Goal: Information Seeking & Learning: Understand process/instructions

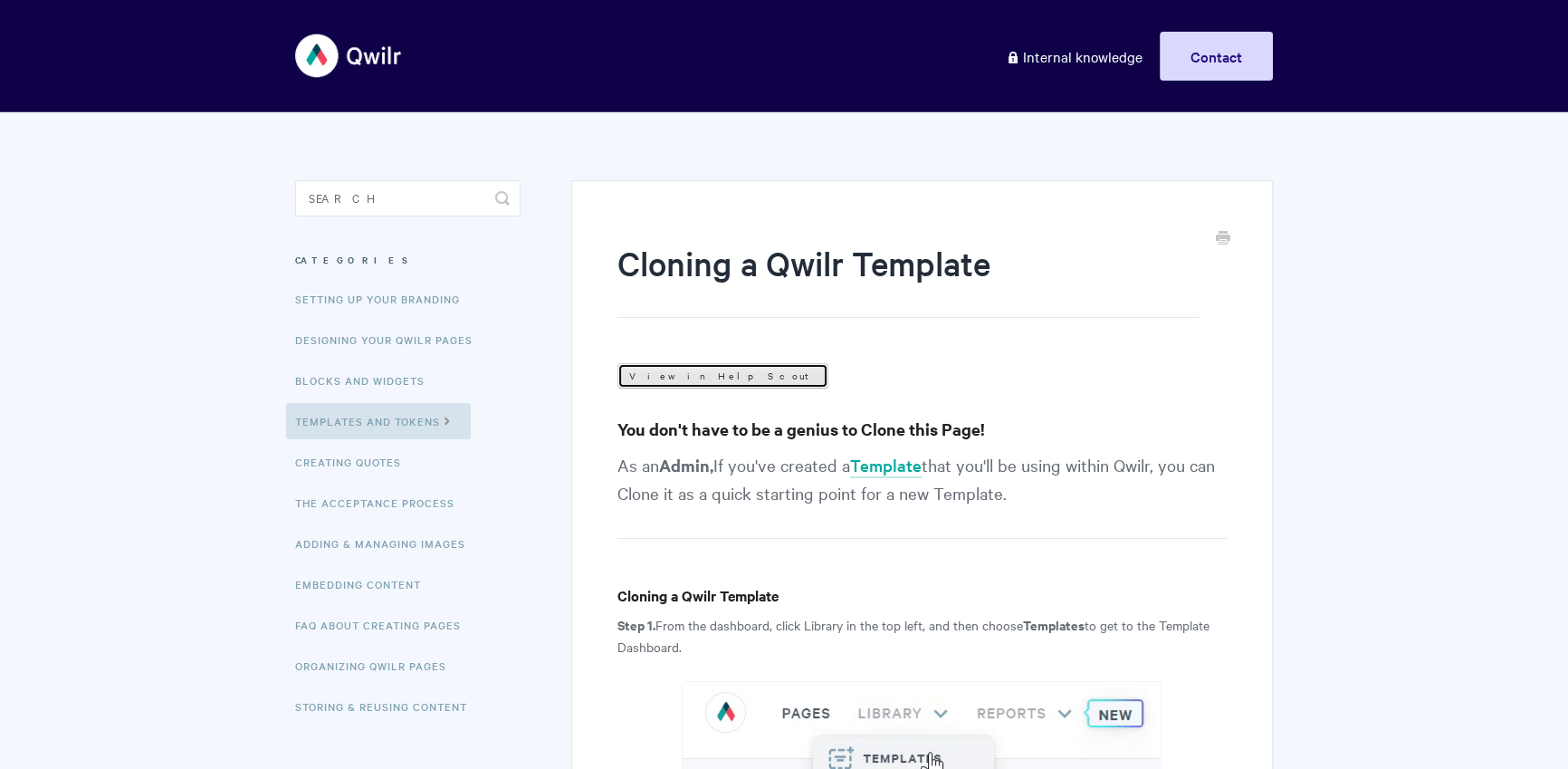
click at [703, 373] on link "View in Help Scout" at bounding box center [723, 376] width 211 height 25
click at [410, 195] on input "Search" at bounding box center [408, 199] width 226 height 36
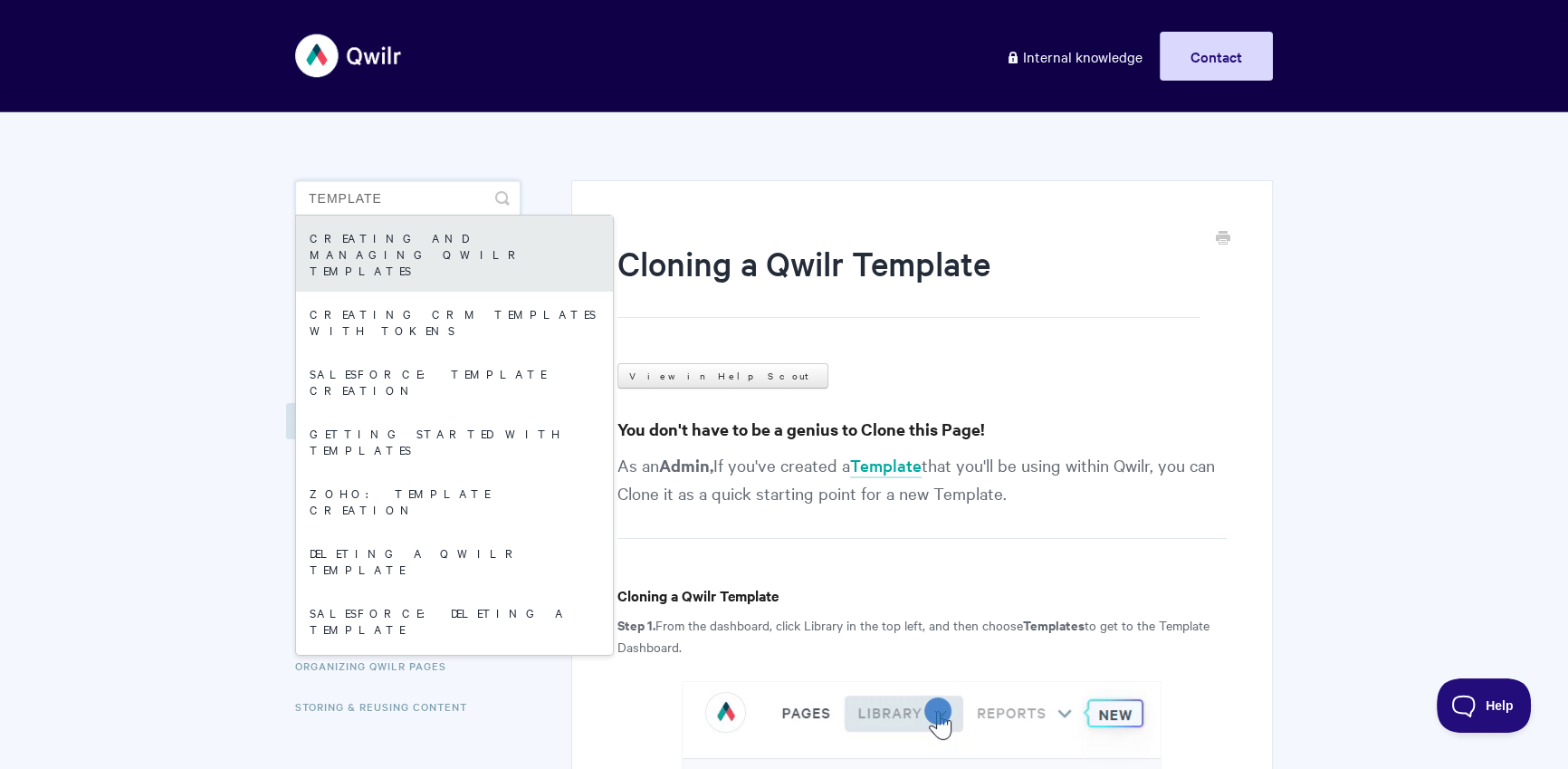
type input "template"
click at [463, 254] on link "Creating and managing Qwilr Templates" at bounding box center [454, 254] width 316 height 76
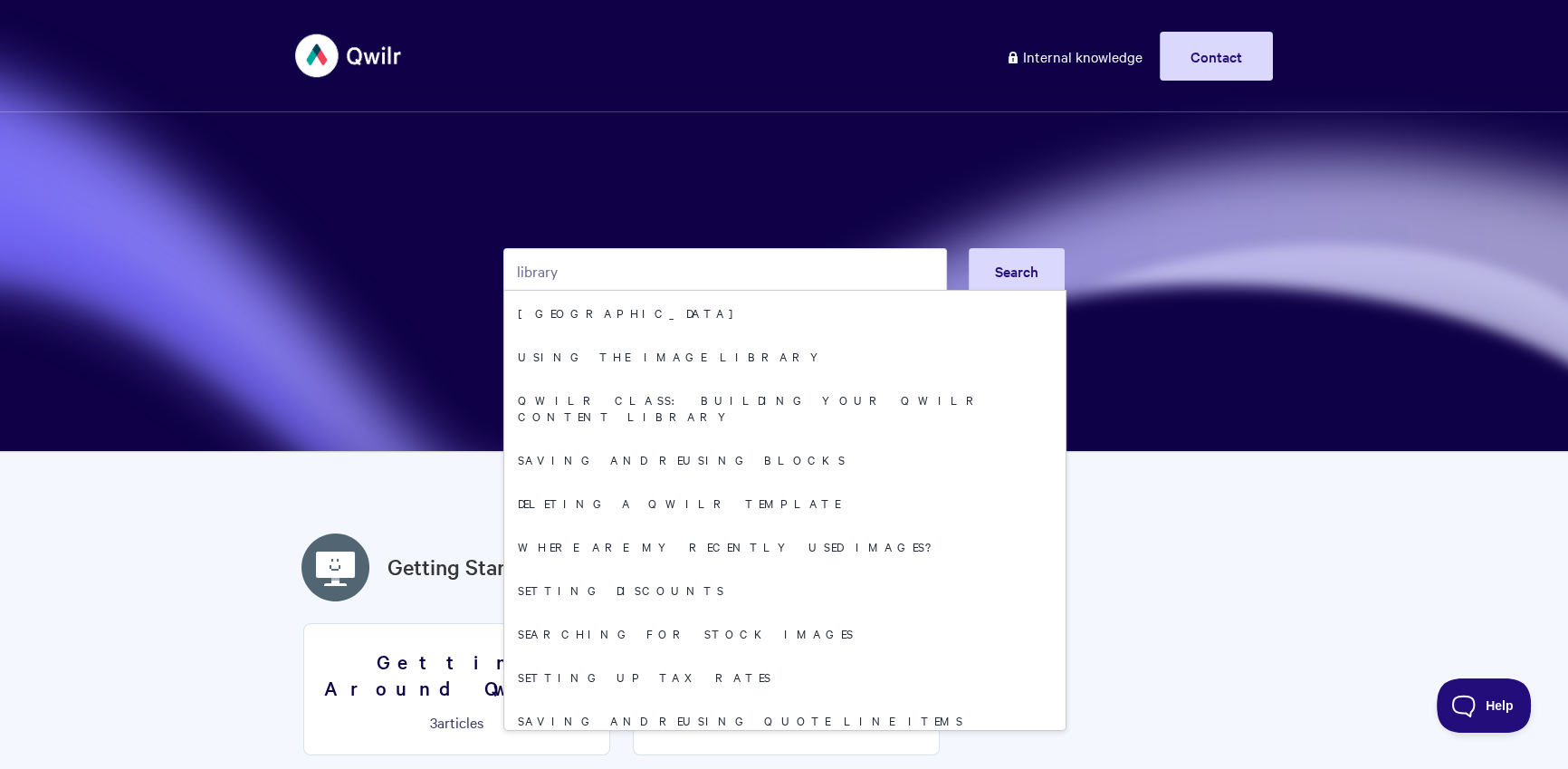
type input "library"
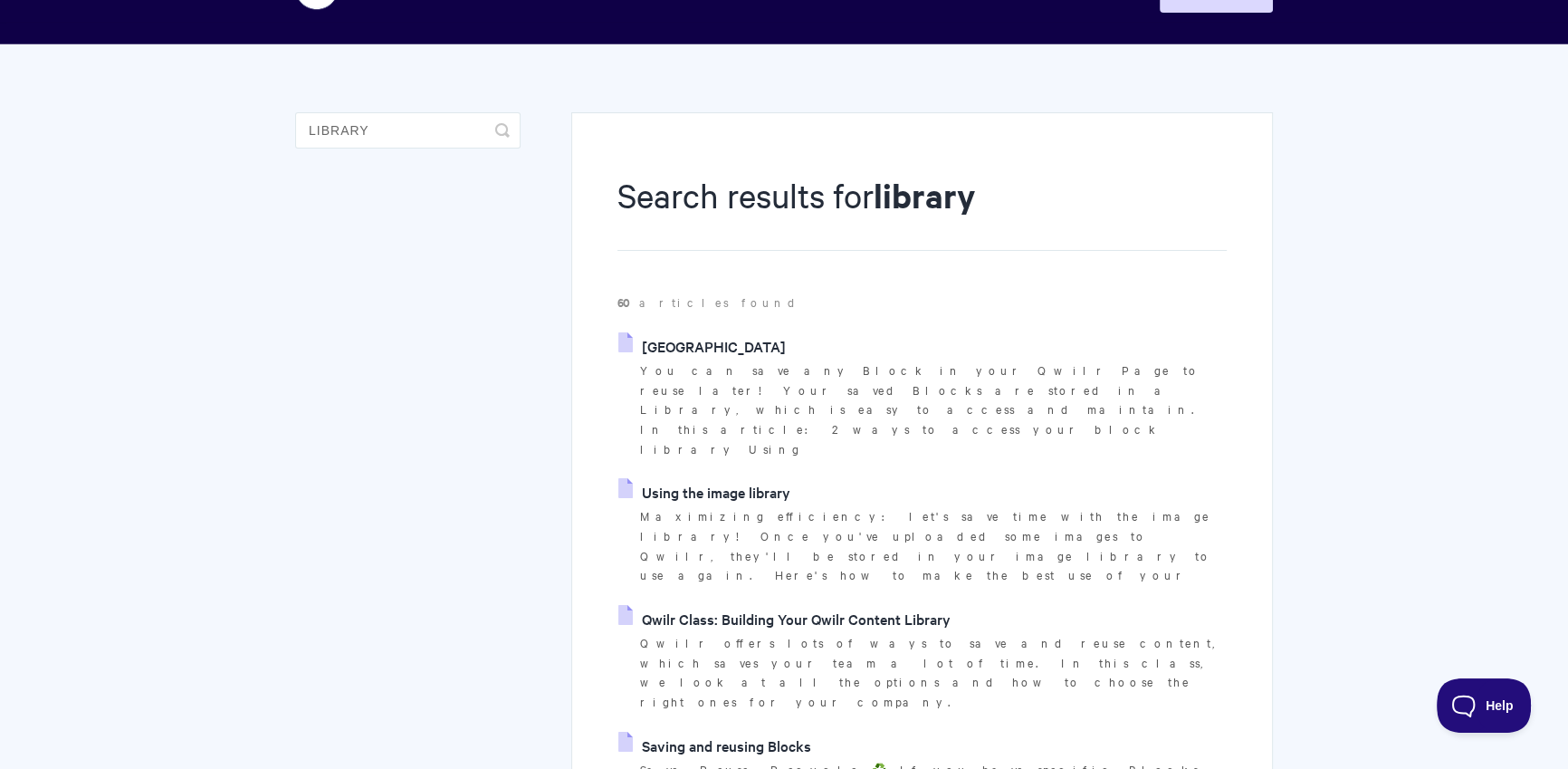
scroll to position [153, 0]
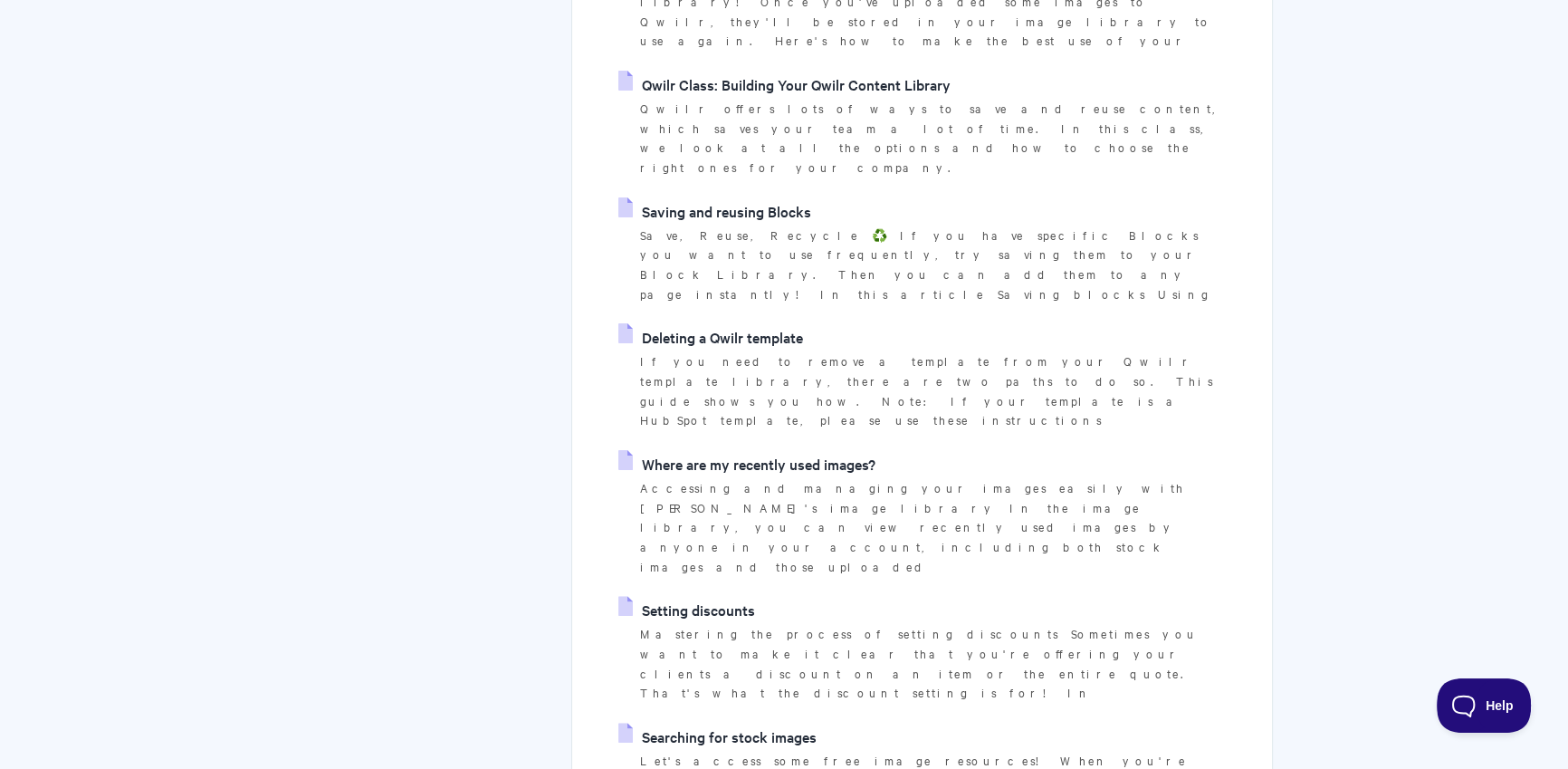
scroll to position [1121, 0]
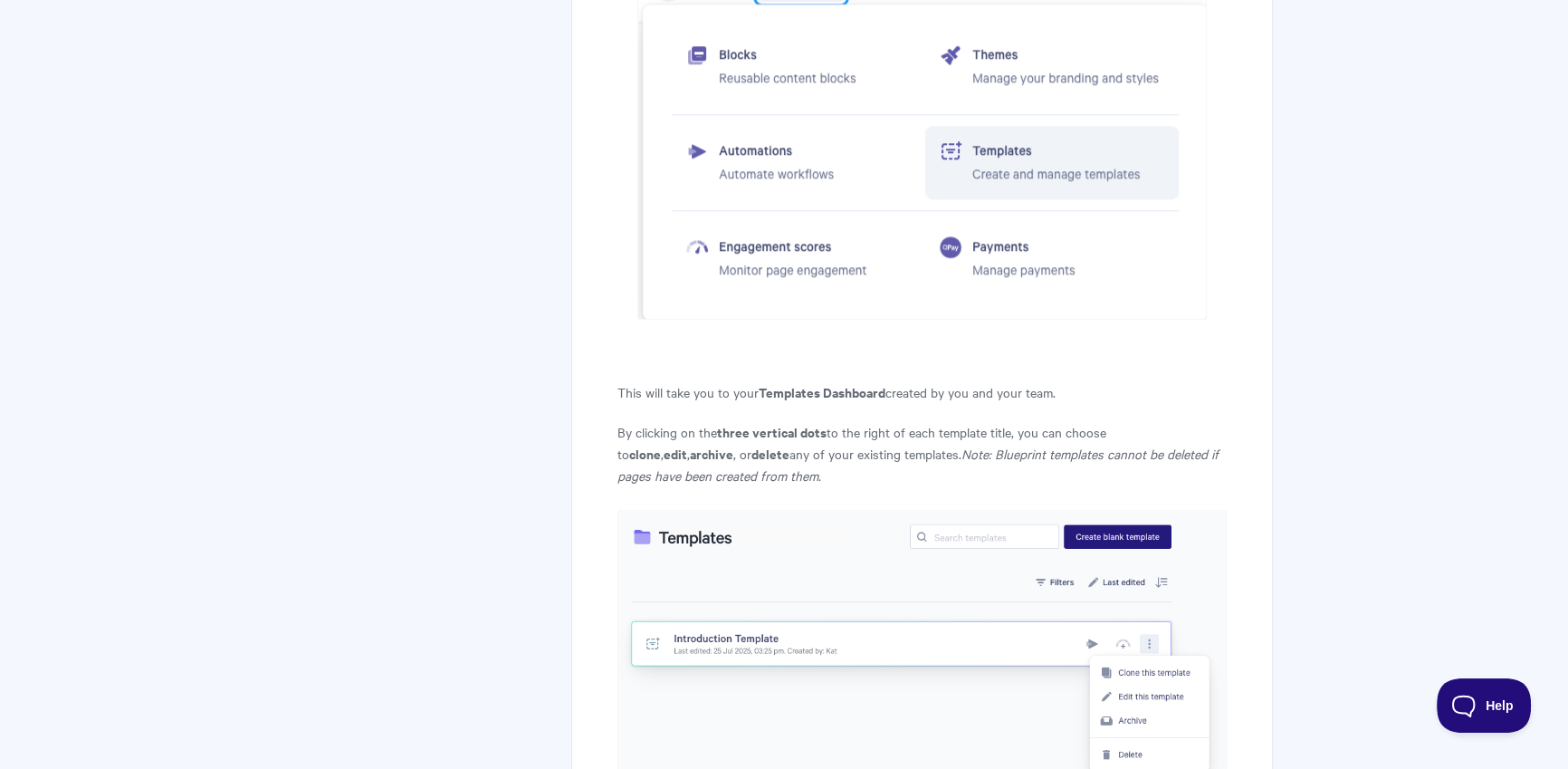
scroll to position [2410, 0]
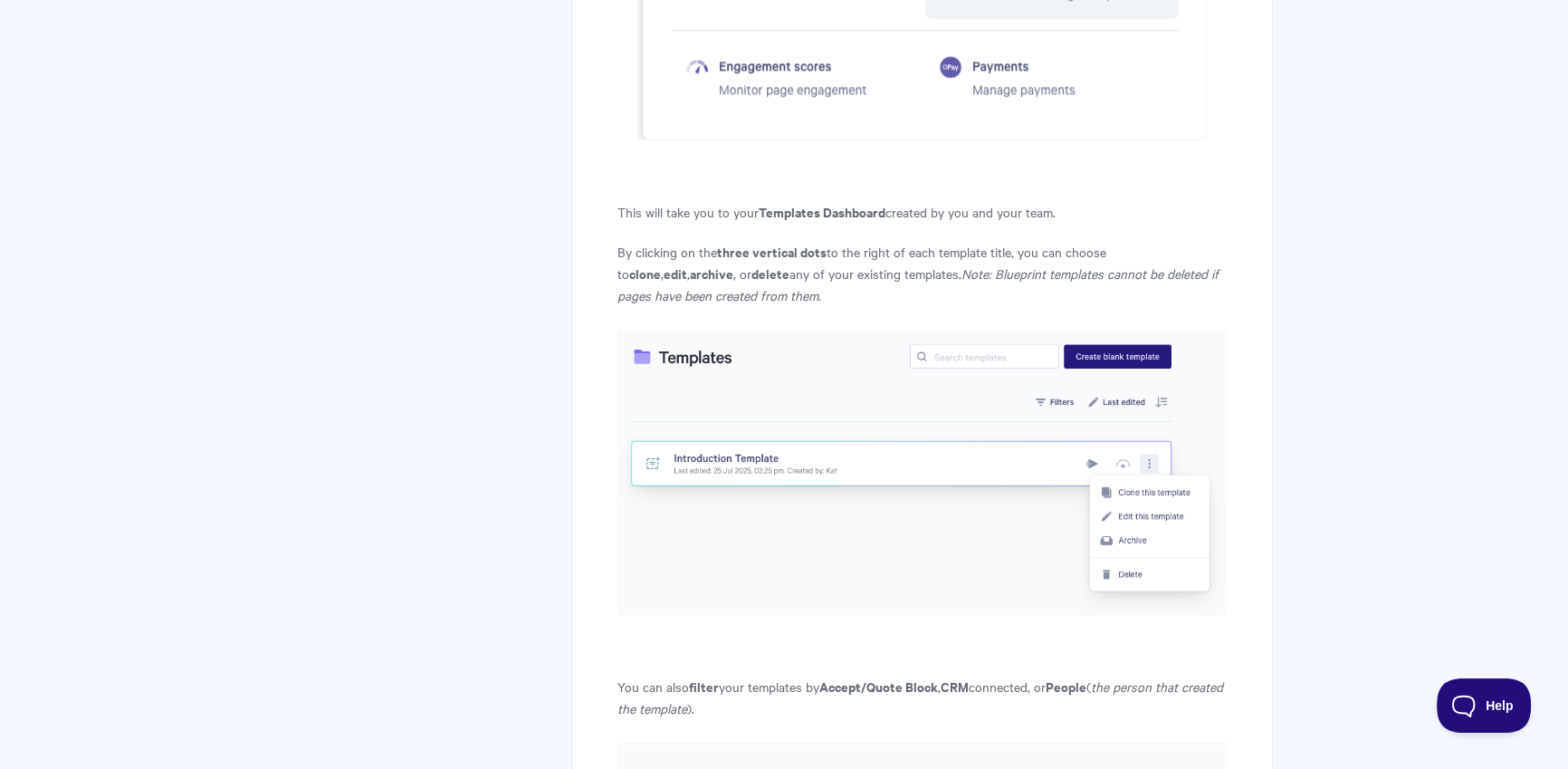
click at [1142, 477] on img at bounding box center [922, 472] width 609 height 286
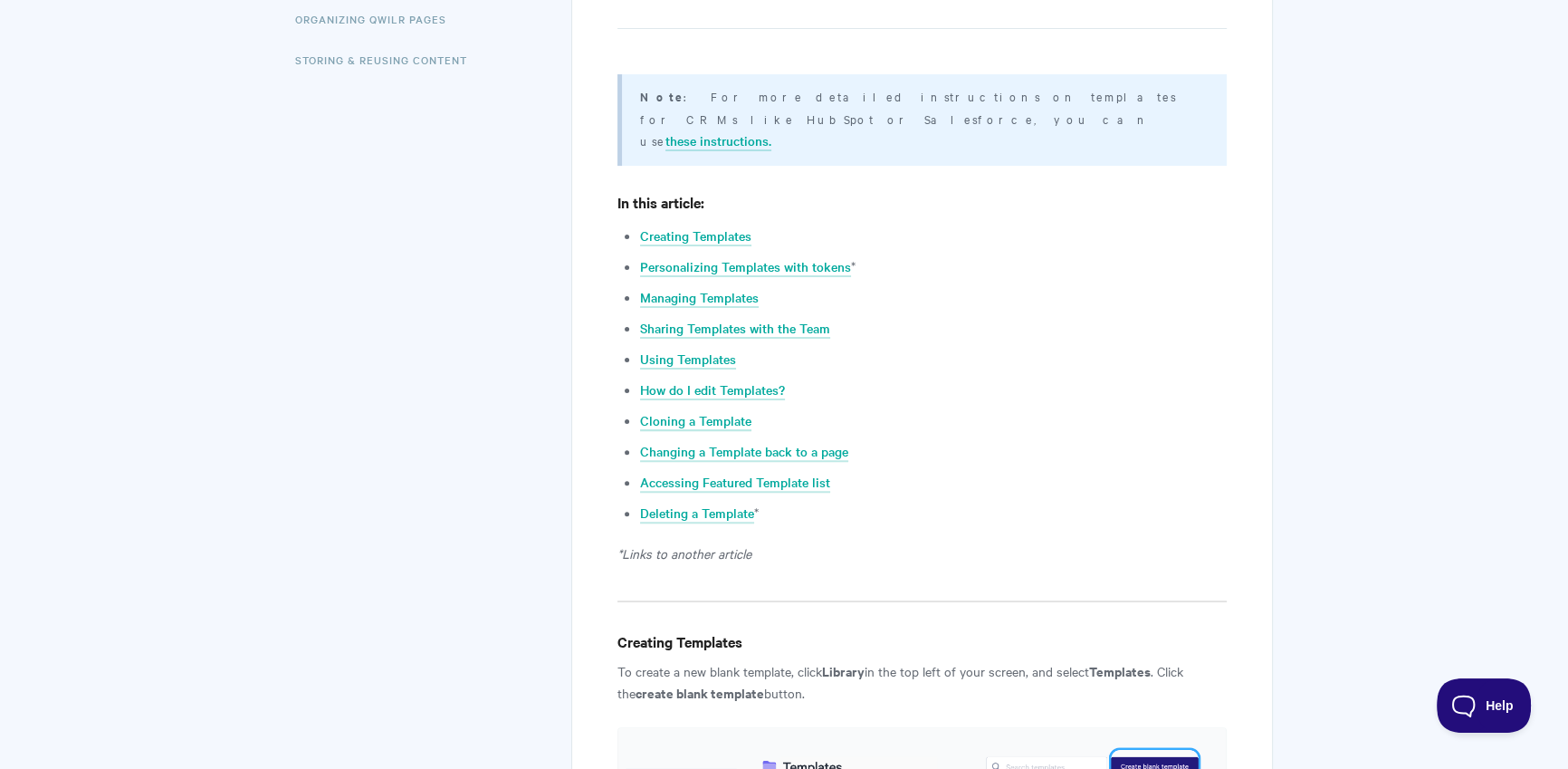
scroll to position [0, 0]
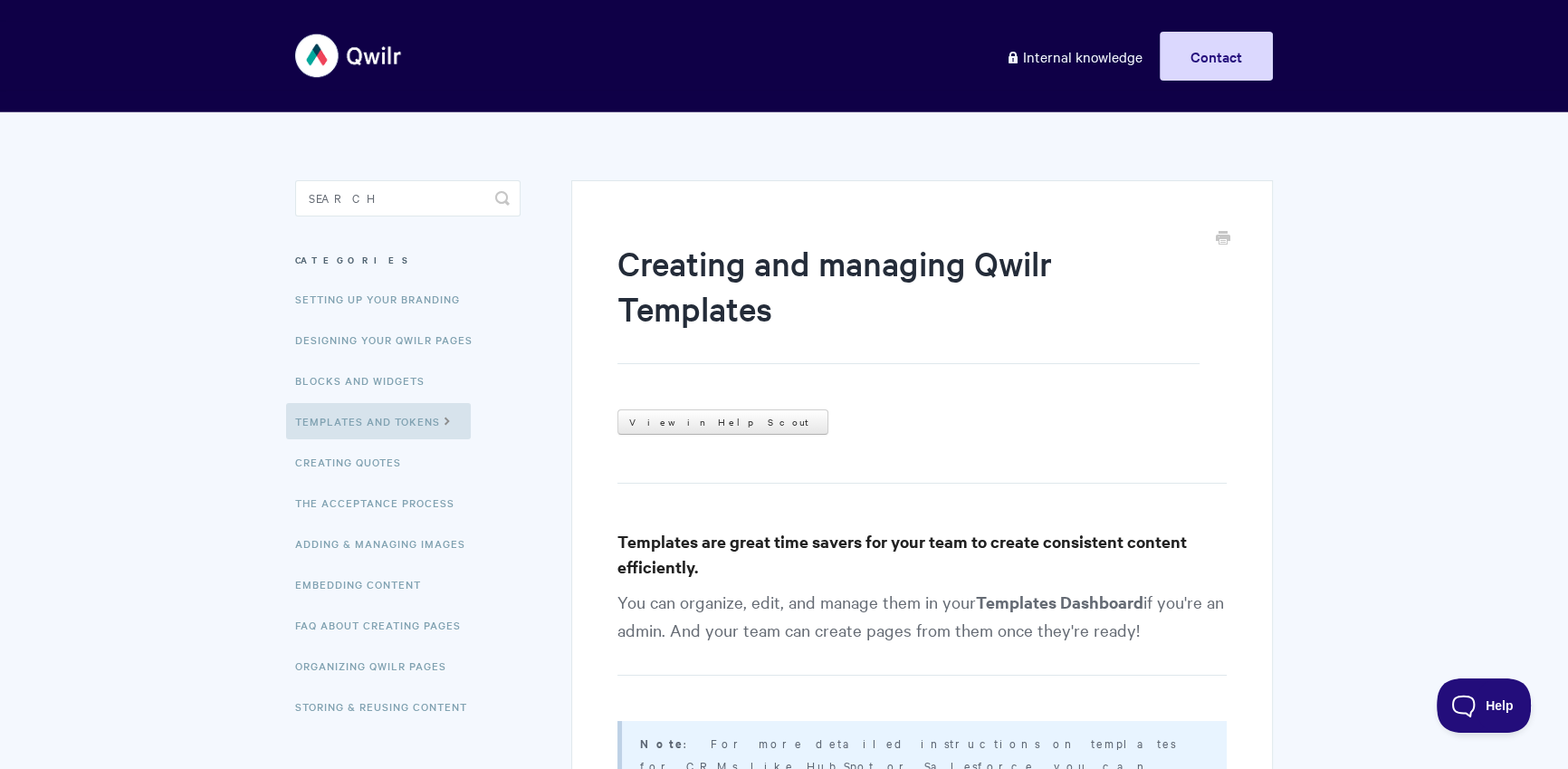
click at [403, 220] on aside "Toggle Search Categories Setting up your Branding Designing Your Qwilr Pages Bl…" at bounding box center [408, 468] width 226 height 575
click at [385, 210] on input "Search" at bounding box center [408, 199] width 226 height 36
type input "cloning"
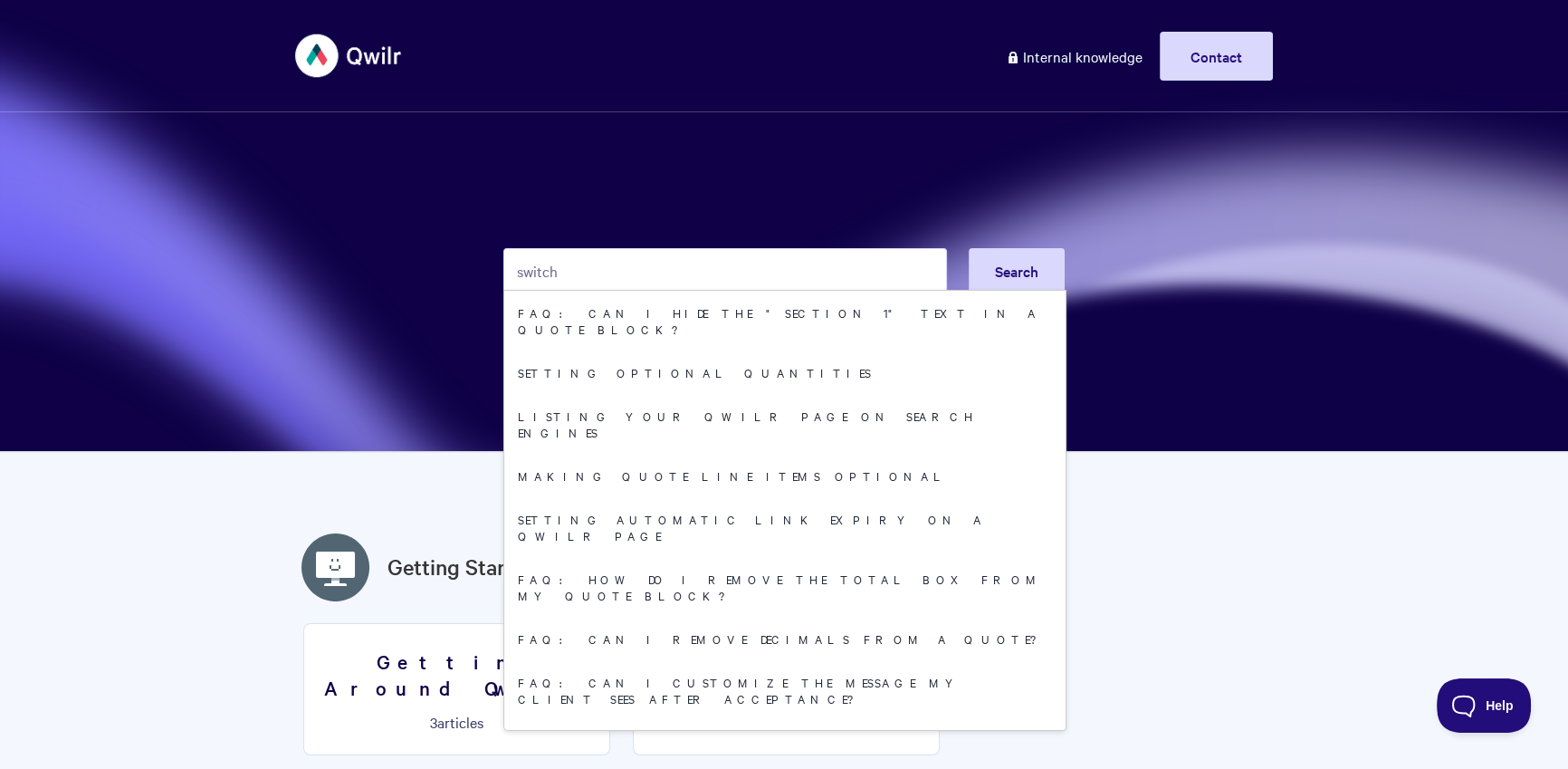
type input "switch"
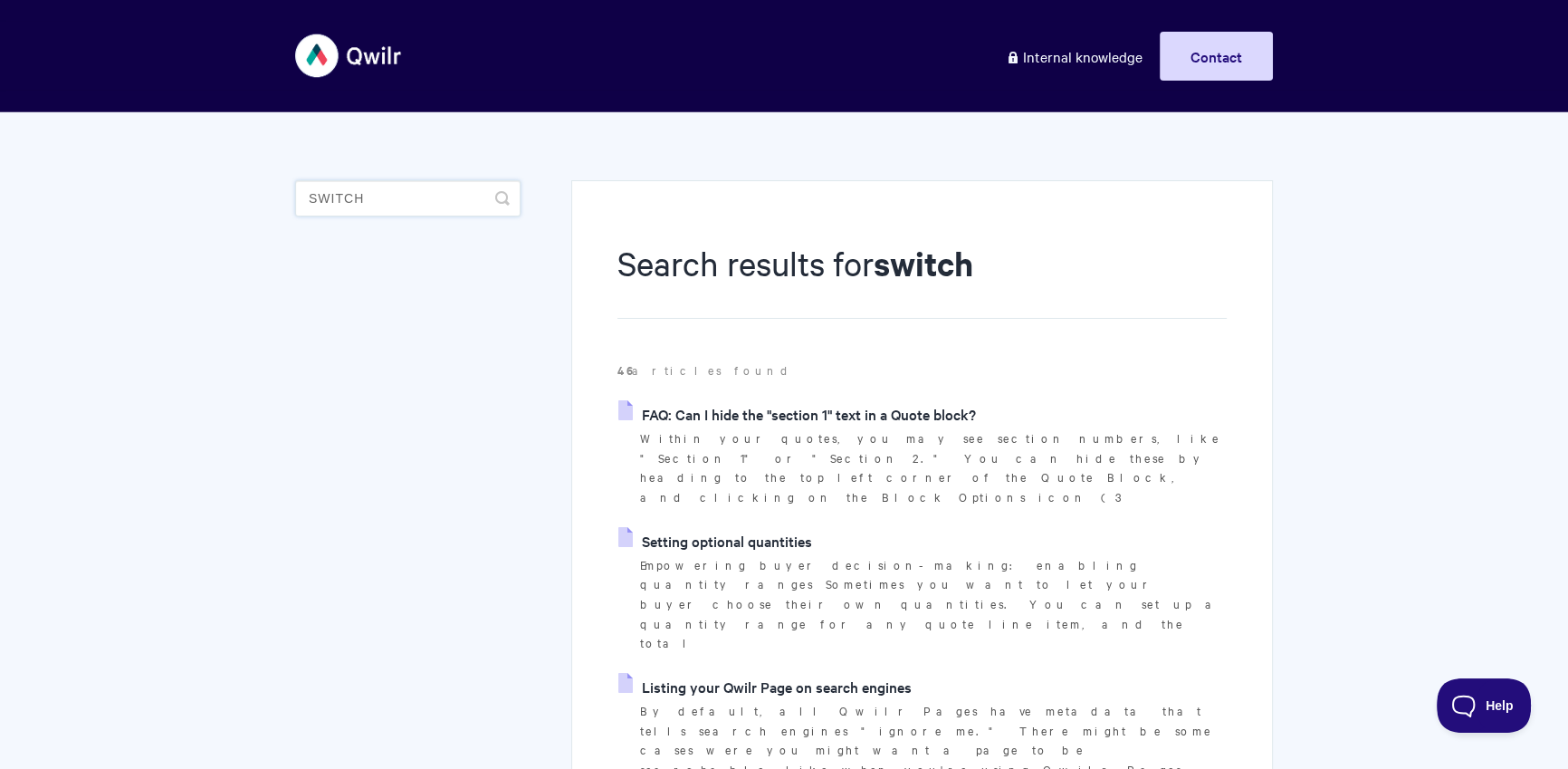
click at [394, 210] on input "switch" at bounding box center [408, 199] width 226 height 36
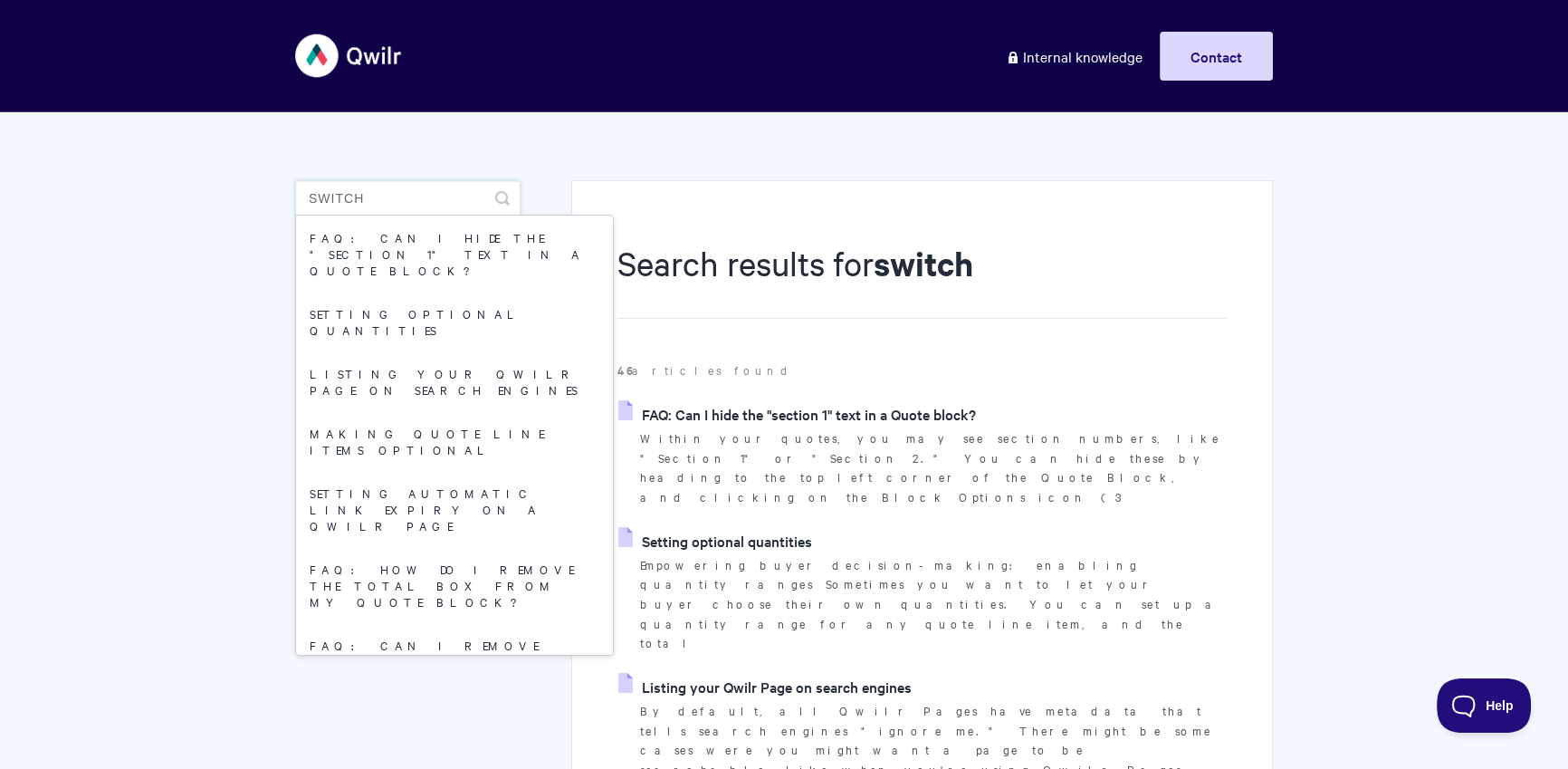
click at [394, 210] on input "switch" at bounding box center [408, 199] width 226 height 36
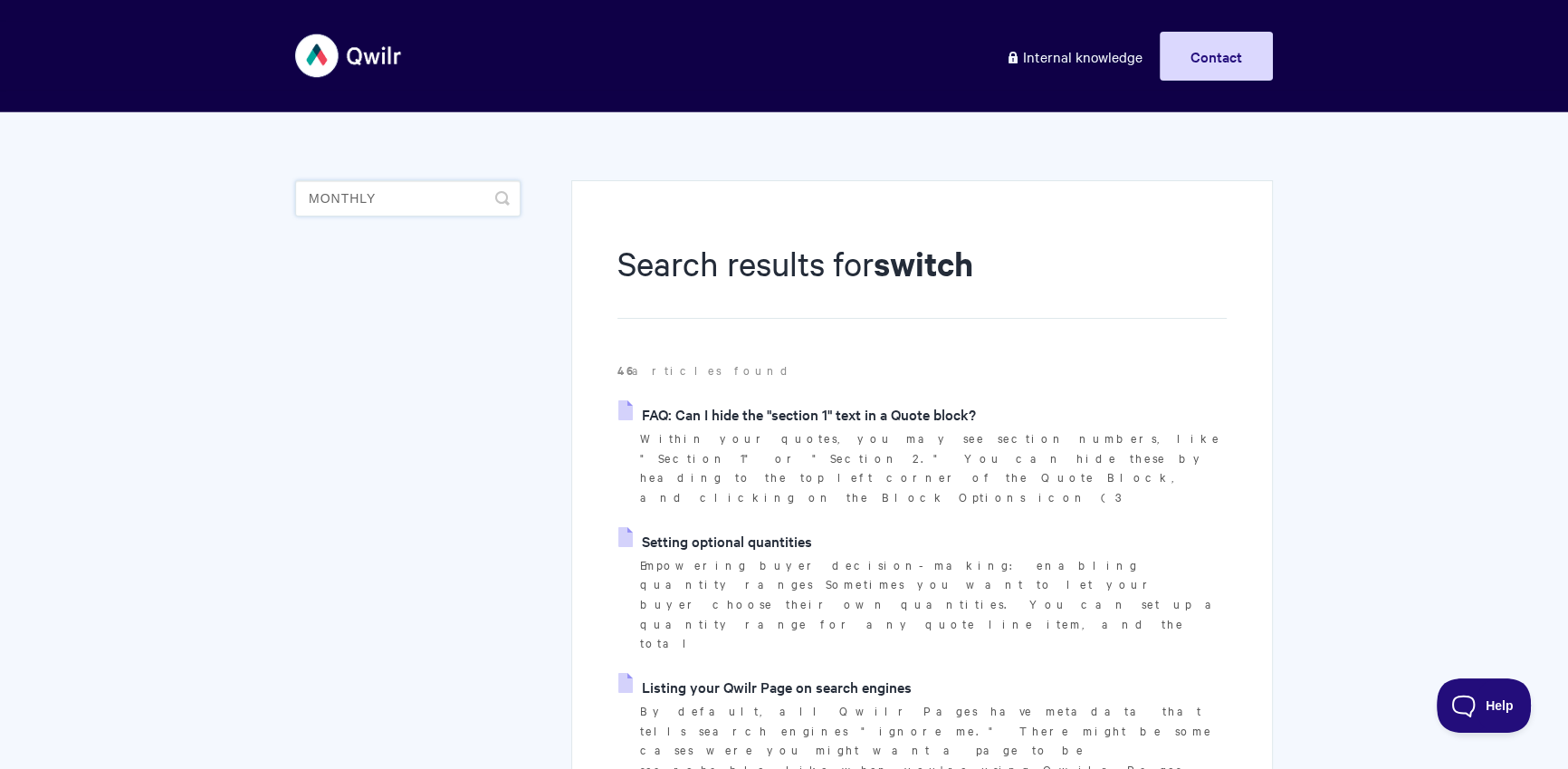
type input "monthly"
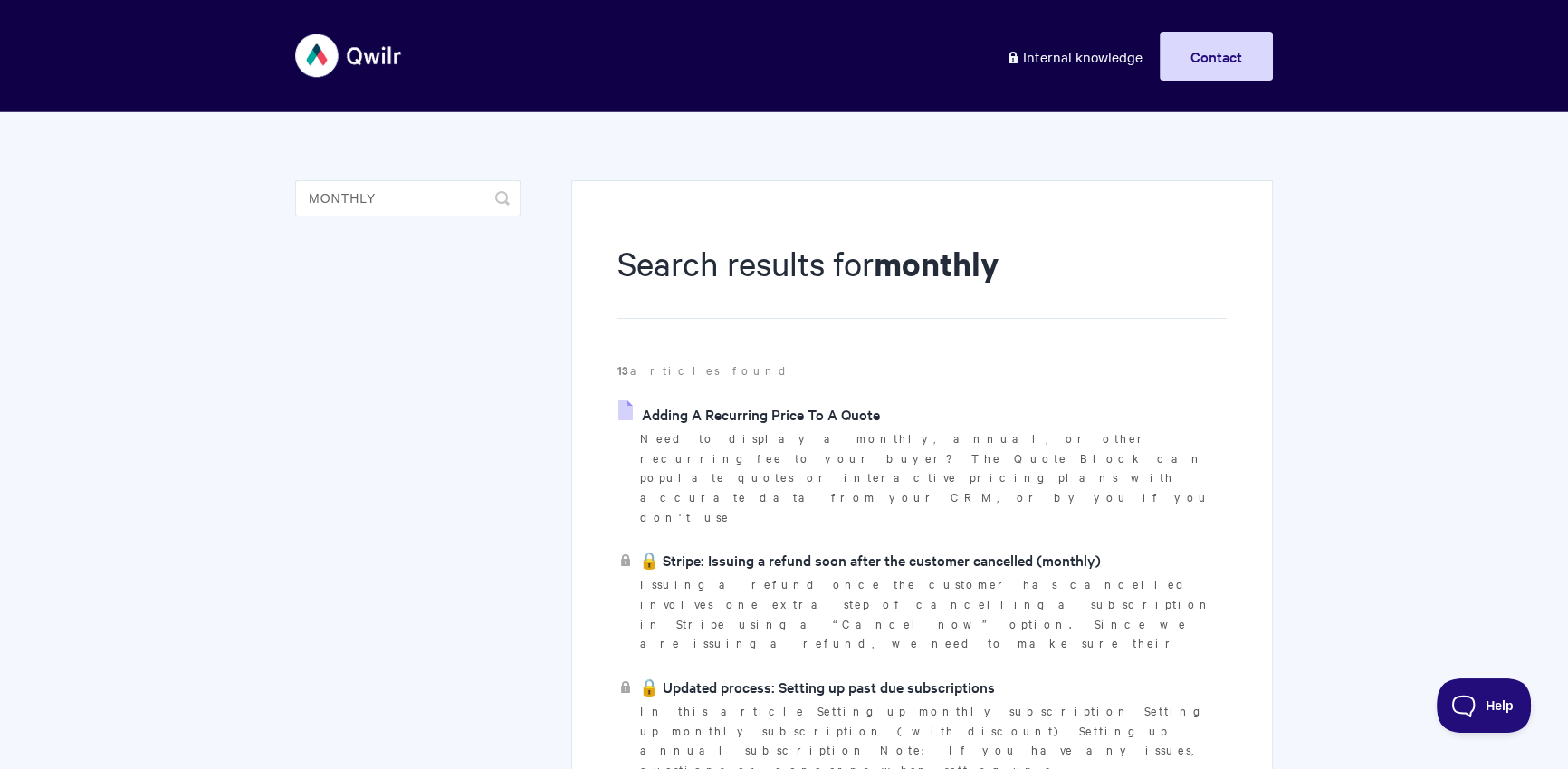
scroll to position [326, 0]
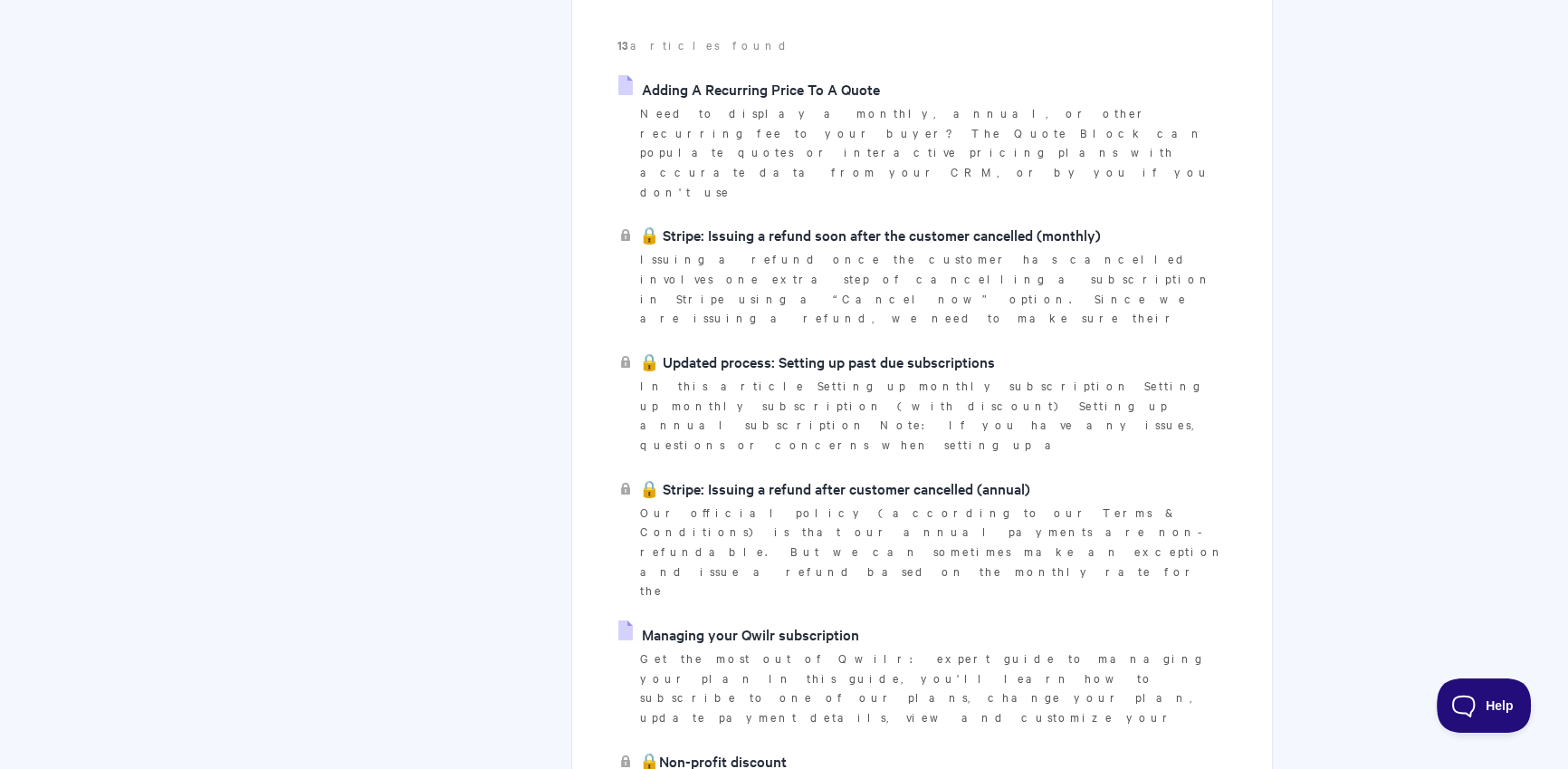
click at [784, 620] on link "Managing your Qwilr subscription" at bounding box center [739, 633] width 241 height 27
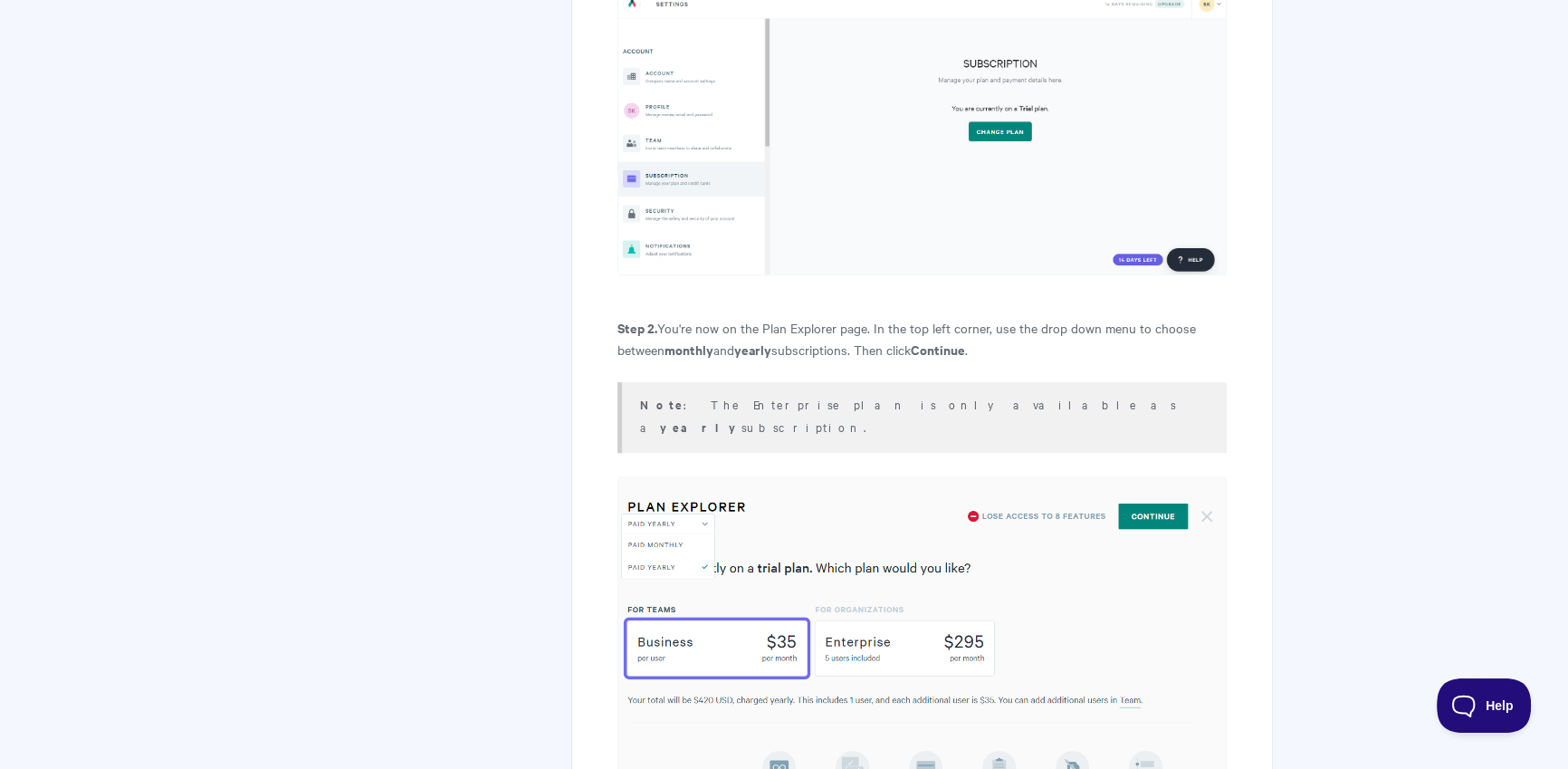
scroll to position [1422, 0]
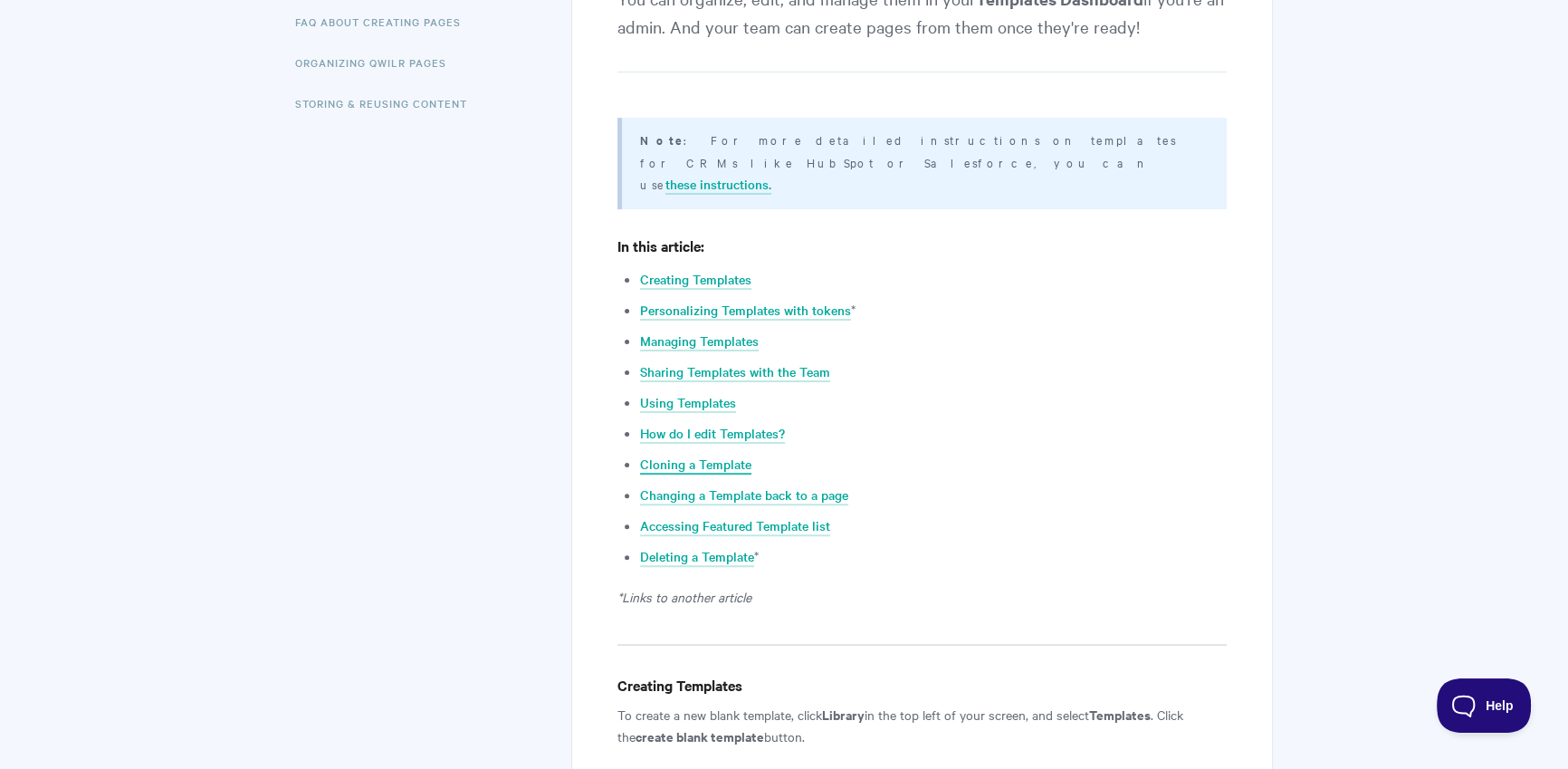
click at [688, 454] on link "Cloning a Template" at bounding box center [696, 464] width 112 height 20
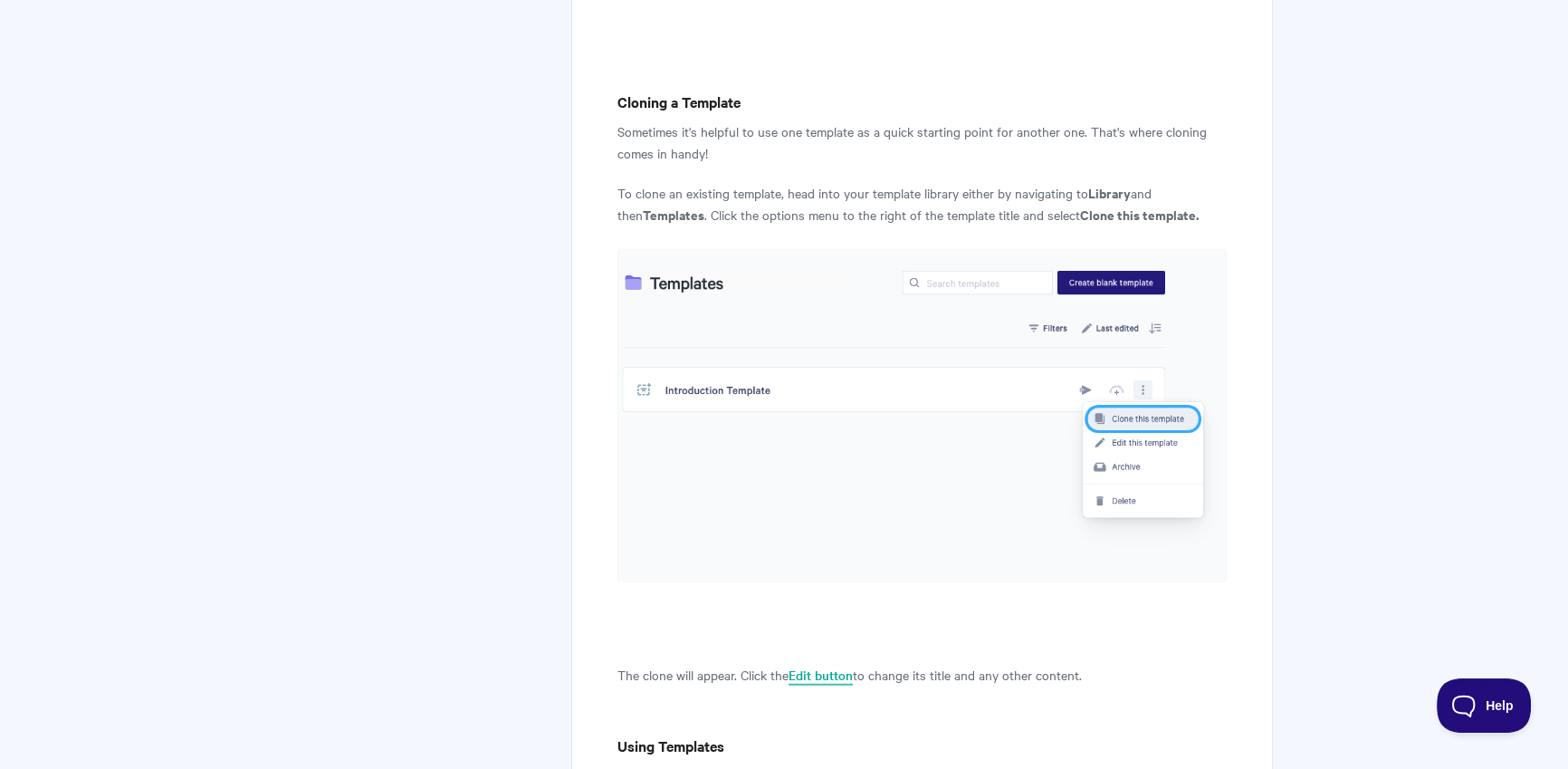
click at [843, 666] on link "Edit button" at bounding box center [820, 676] width 64 height 20
click at [831, 666] on link "Edit button" at bounding box center [820, 676] width 64 height 20
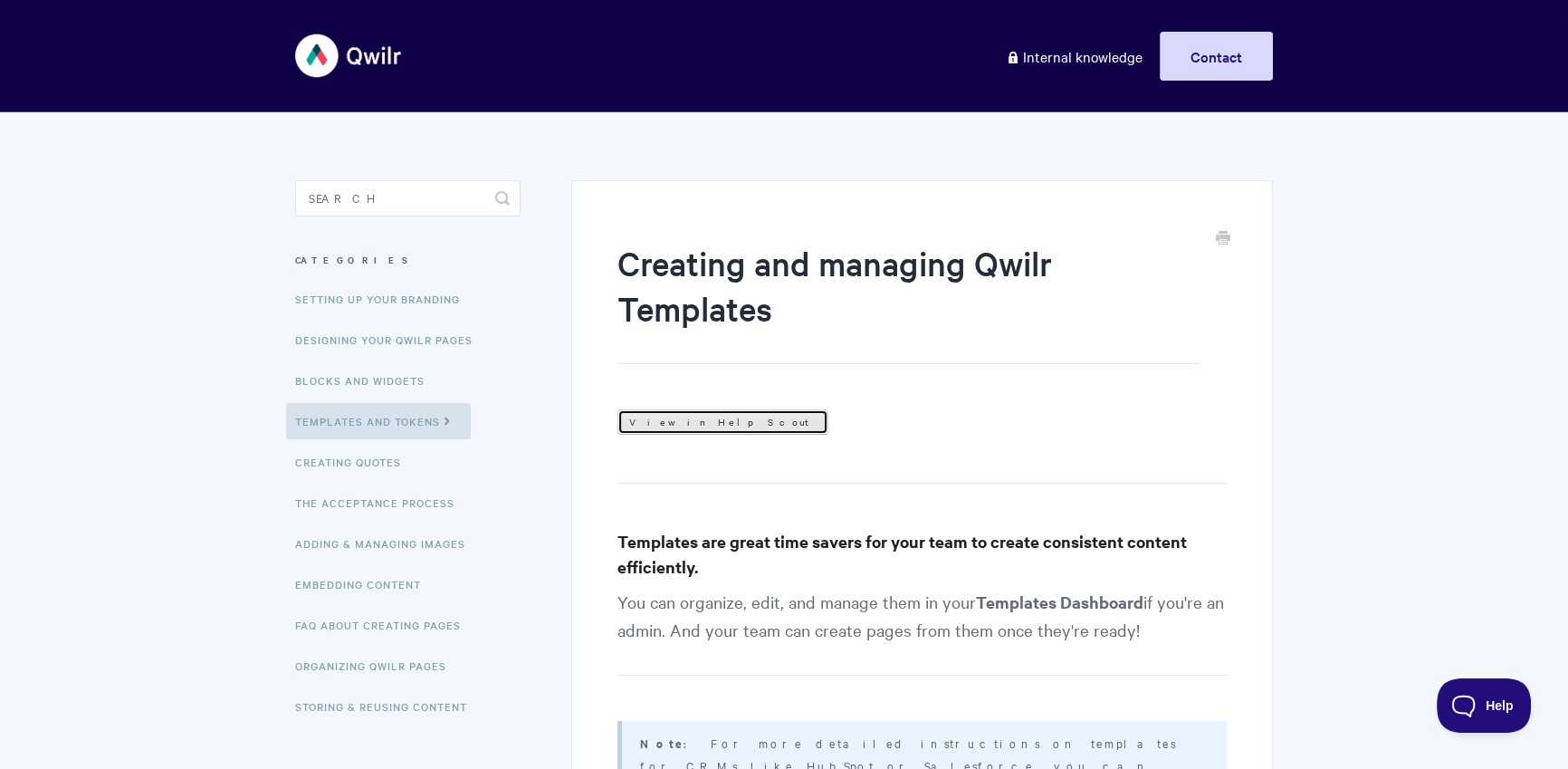
click at [667, 418] on link "View in Help Scout" at bounding box center [723, 421] width 211 height 25
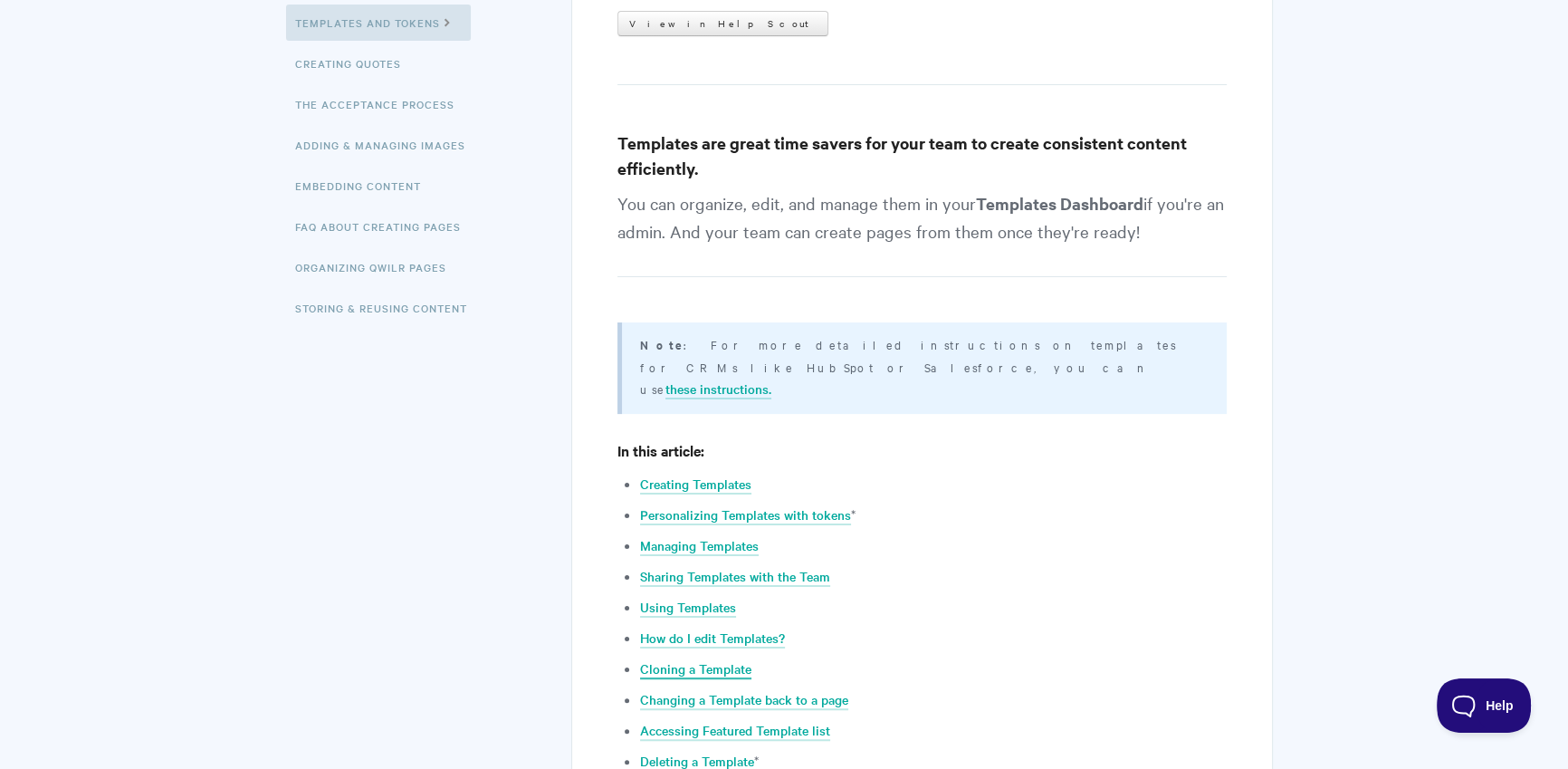
click at [698, 659] on link "Cloning a Template" at bounding box center [696, 669] width 112 height 20
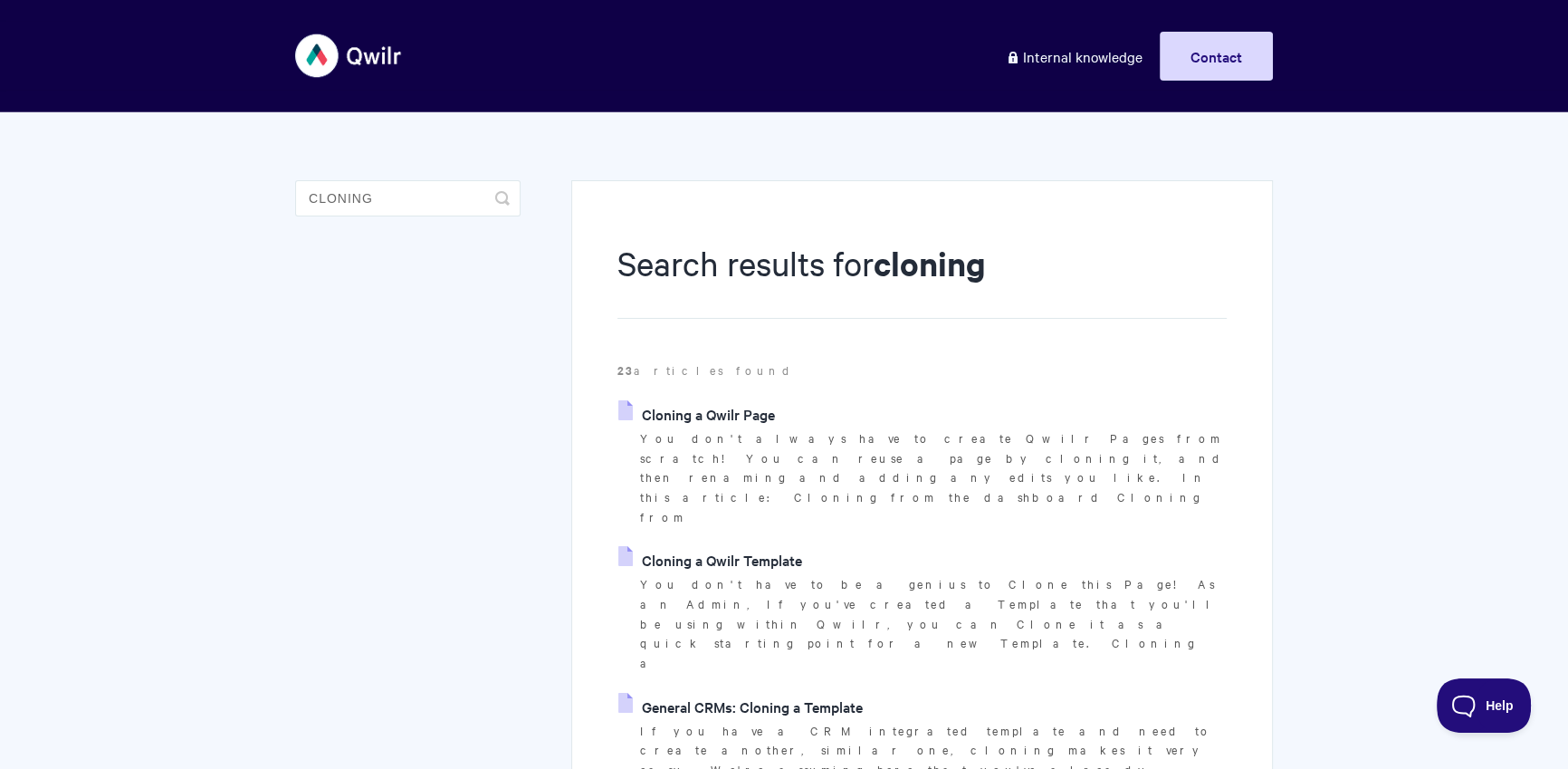
click at [750, 546] on link "Cloning a Qwilr Template" at bounding box center [711, 559] width 184 height 27
